Goal: Task Accomplishment & Management: Use online tool/utility

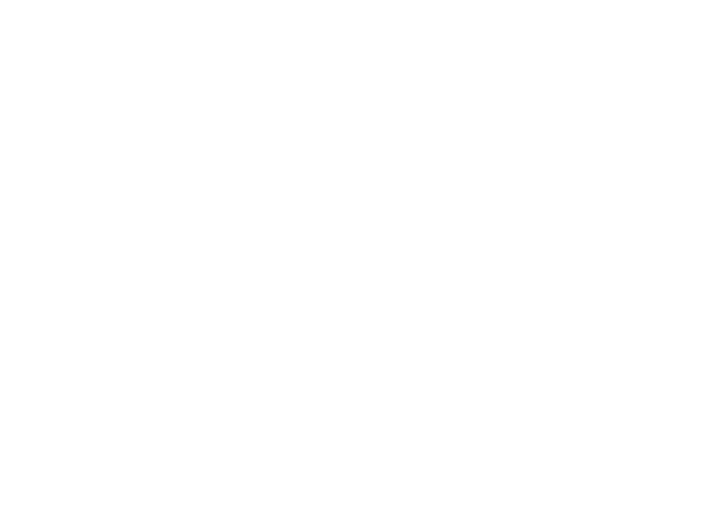
drag, startPoint x: 715, startPoint y: 510, endPoint x: 745, endPoint y: 544, distance: 45.4
click at [726, 513] on html at bounding box center [363, 257] width 727 height 514
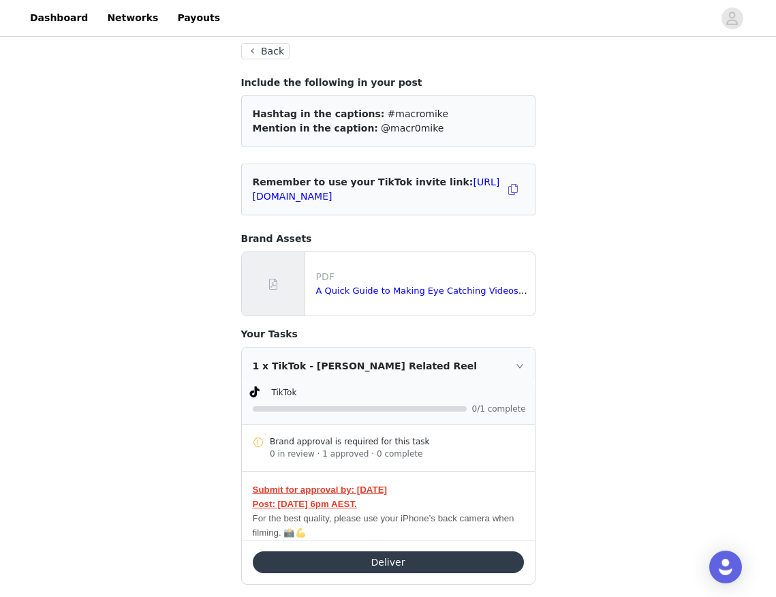
scroll to position [97, 0]
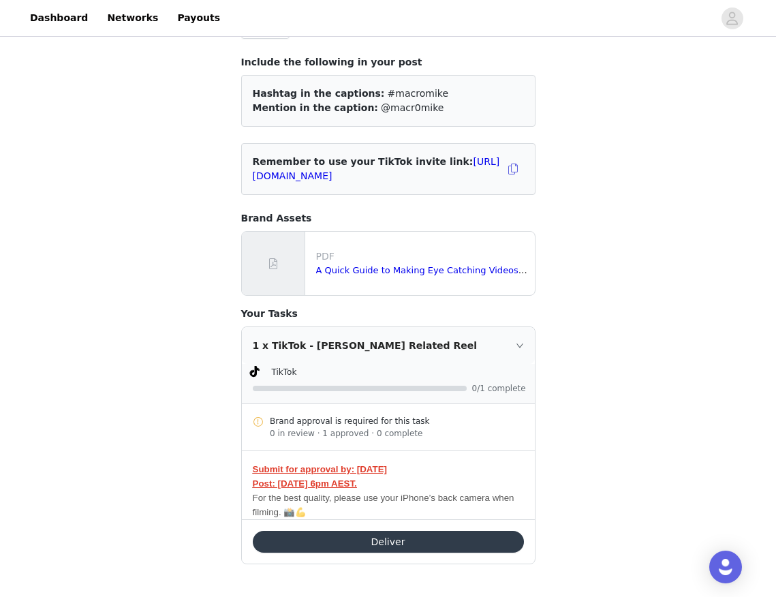
click at [422, 513] on button "Deliver" at bounding box center [388, 542] width 271 height 22
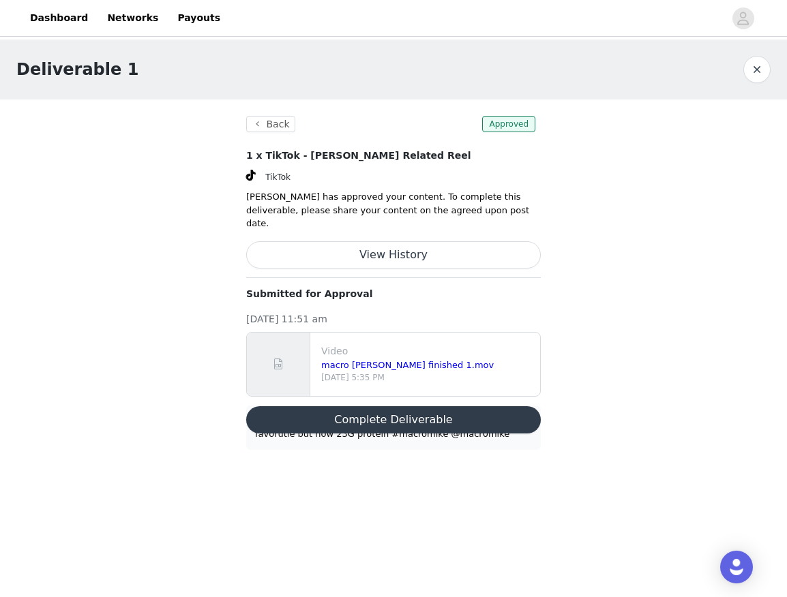
click at [255, 447] on section "Back Approved 1 x TikTok - [PERSON_NAME] Related Reel TikTok [PERSON_NAME] has …" at bounding box center [393, 283] width 327 height 367
click at [339, 408] on button "Complete Deliverable" at bounding box center [393, 419] width 294 height 27
drag, startPoint x: 411, startPoint y: 428, endPoint x: 237, endPoint y: 411, distance: 175.3
click at [237, 411] on section "Back Approved 1 x TikTok - [PERSON_NAME] Related Reel TikTok [PERSON_NAME] has …" at bounding box center [393, 283] width 327 height 367
copy div "this collab i was not ready for! cocopops is my childhood favorutie but now 23G…"
